Goal: Task Accomplishment & Management: Use online tool/utility

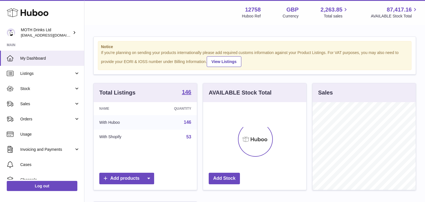
scroll to position [88, 103]
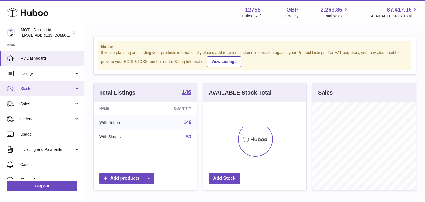
click at [45, 84] on link "Stock" at bounding box center [42, 88] width 84 height 15
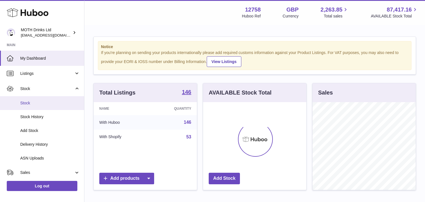
click at [40, 105] on span "Stock" at bounding box center [50, 102] width 60 height 5
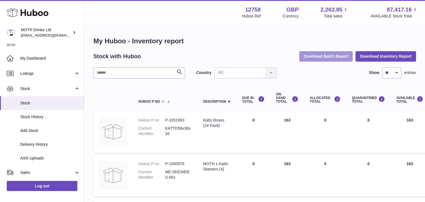
click at [316, 56] on button "Download Batch Report" at bounding box center [327, 56] width 54 height 10
